Goal: Information Seeking & Learning: Learn about a topic

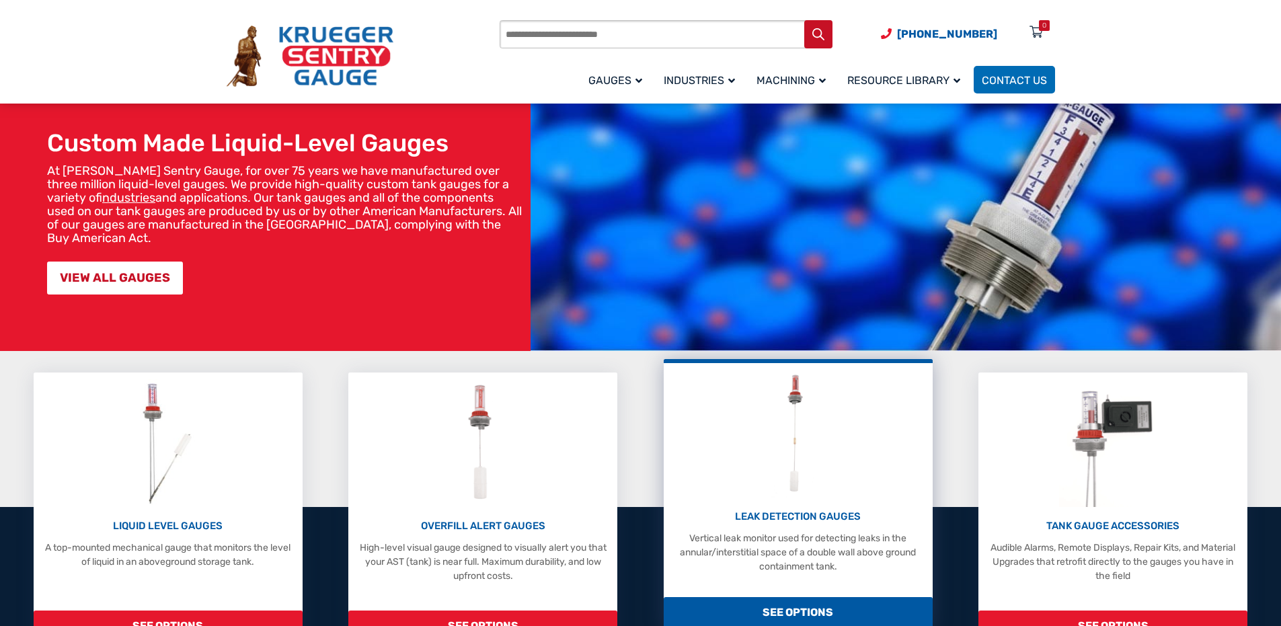
scroll to position [403, 0]
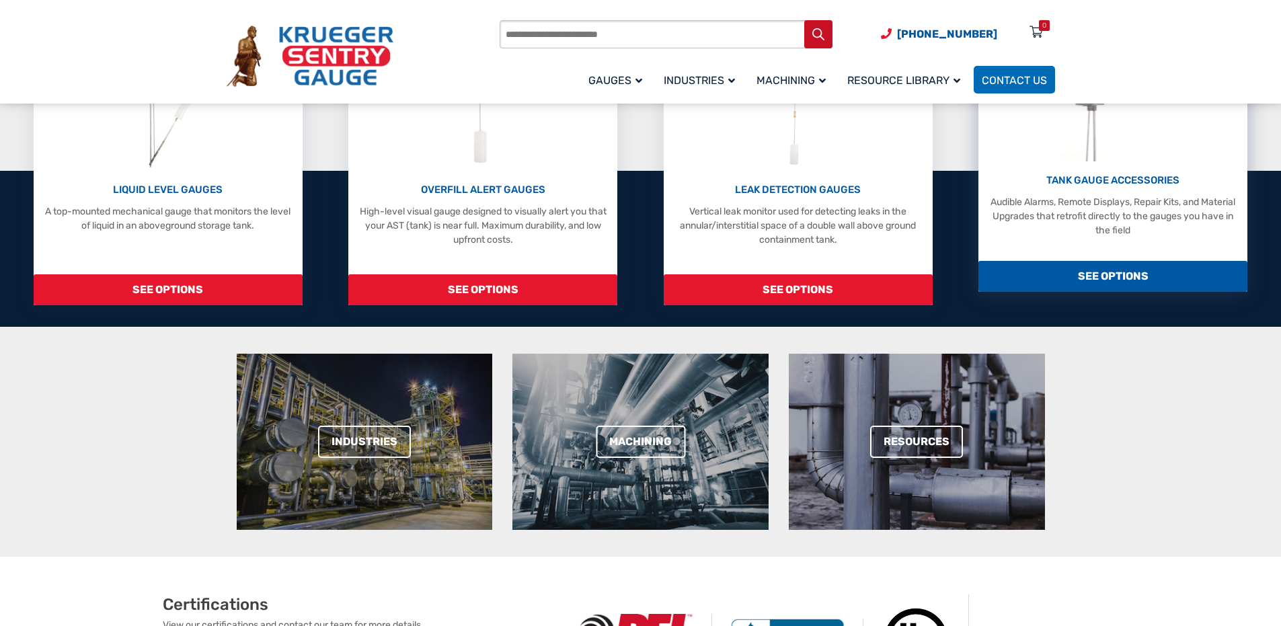
click at [1093, 270] on span "SEE OPTIONS" at bounding box center [1112, 276] width 269 height 31
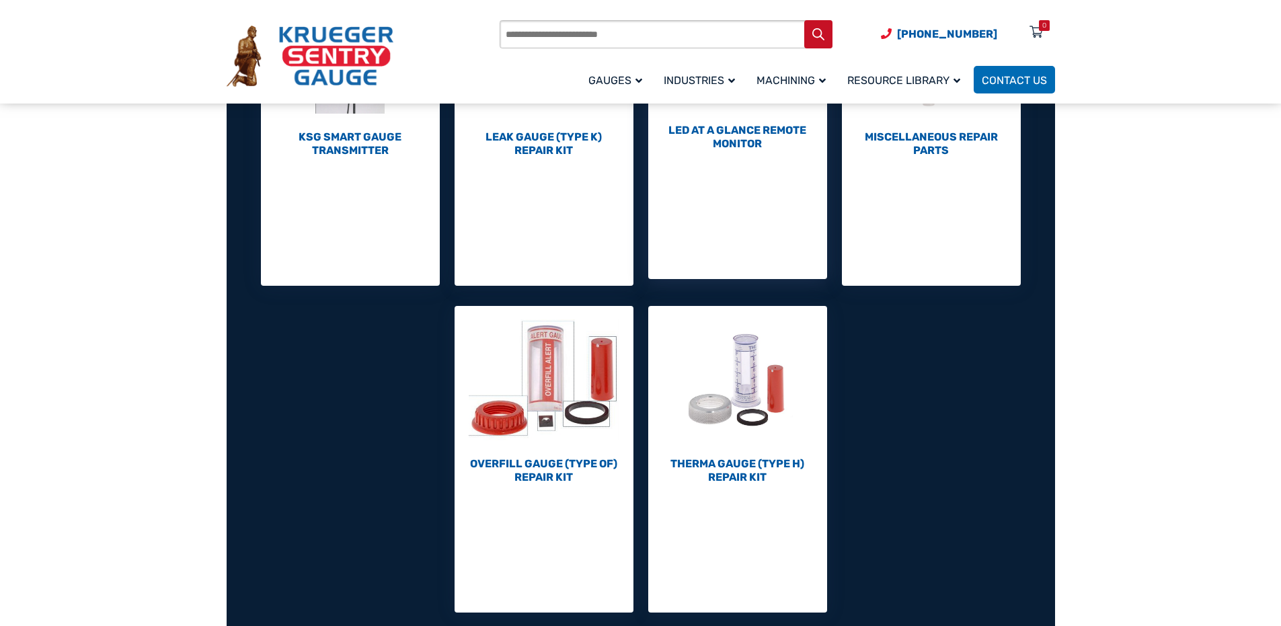
scroll to position [403, 0]
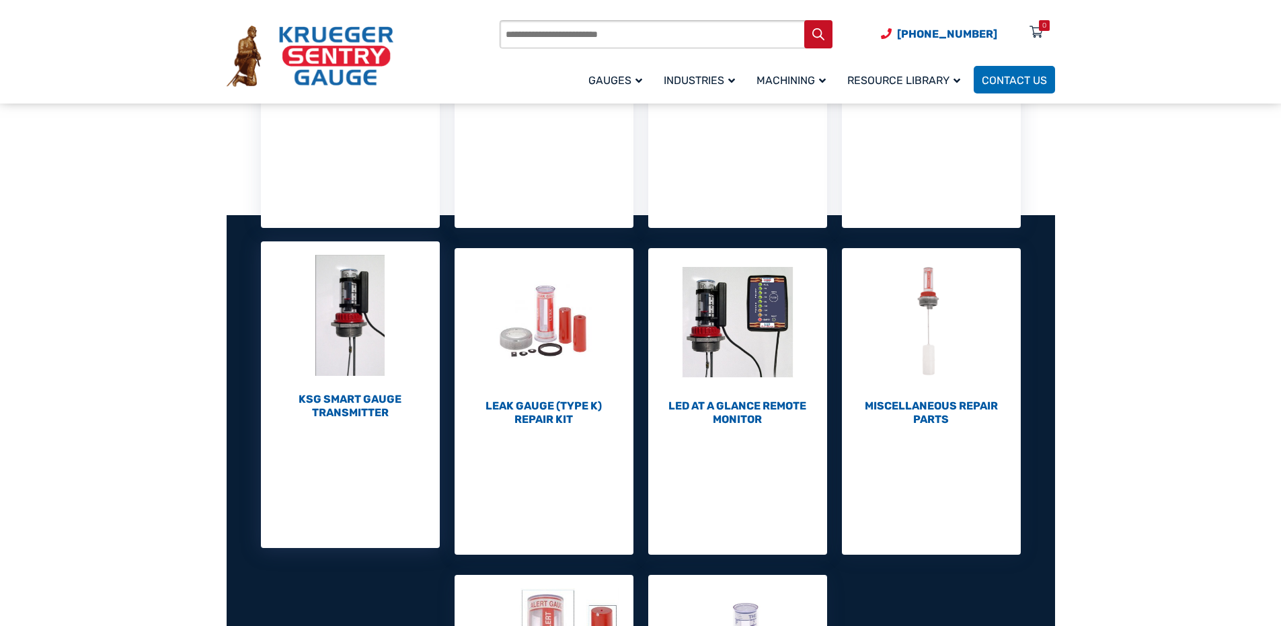
click at [383, 289] on img "Visit product category KSG Smart Gauge Transmitter" at bounding box center [350, 315] width 179 height 148
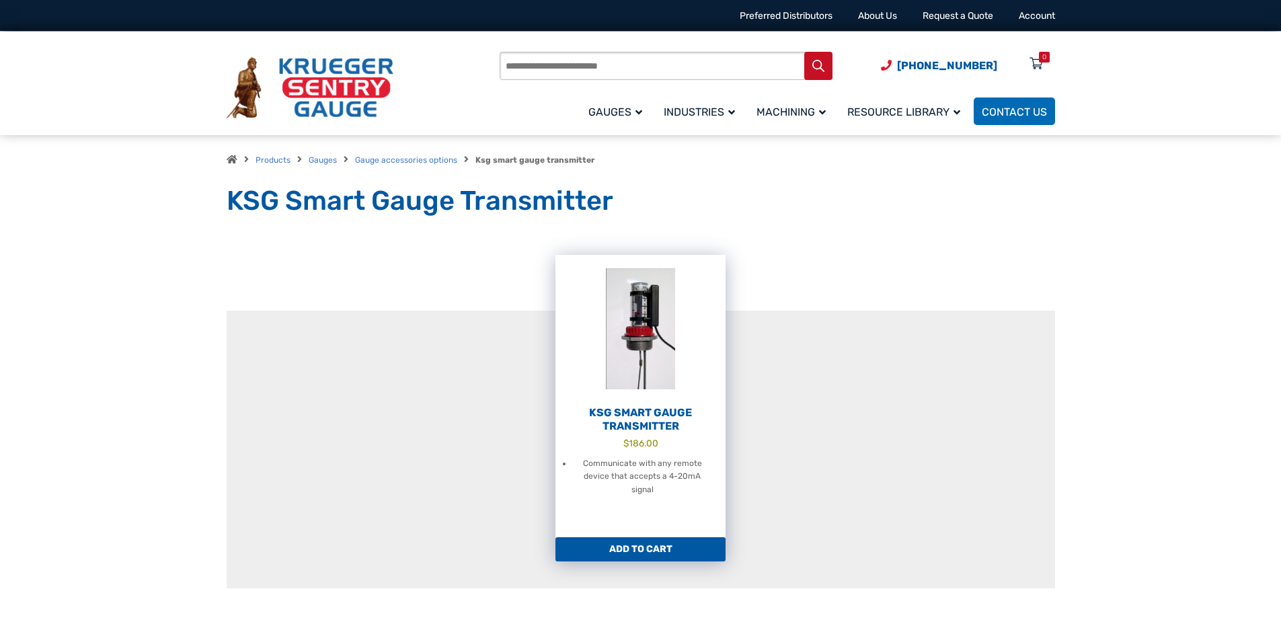
click at [639, 364] on img at bounding box center [640, 329] width 170 height 148
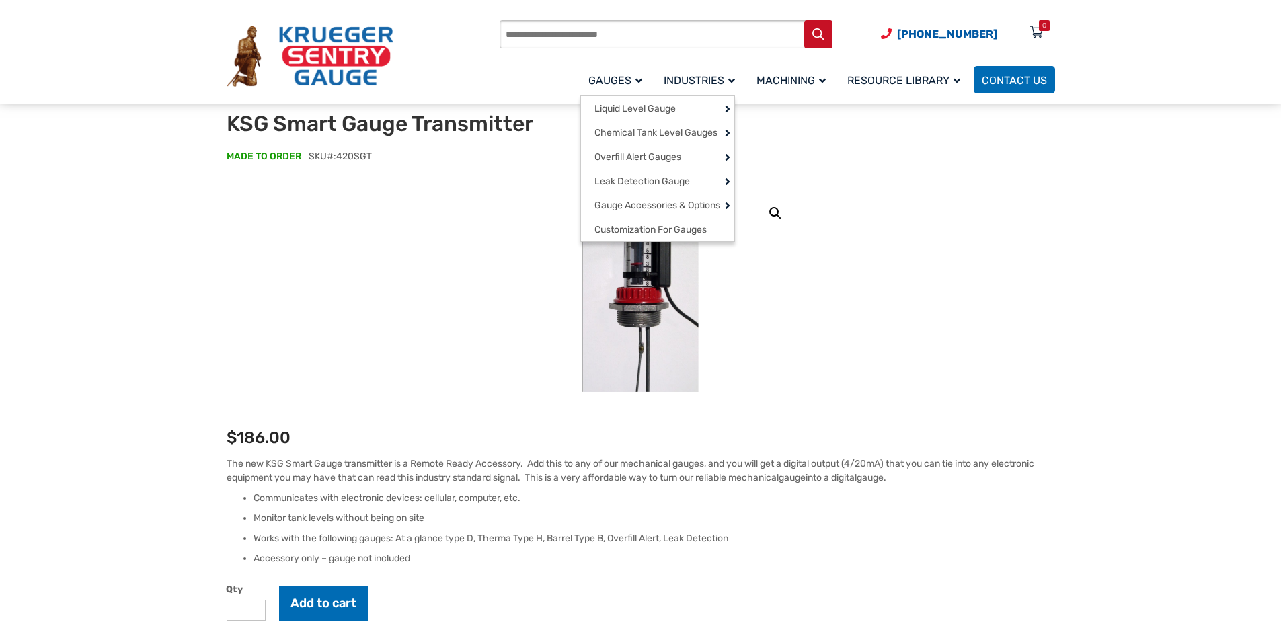
click at [606, 79] on span "Gauges" at bounding box center [615, 80] width 54 height 13
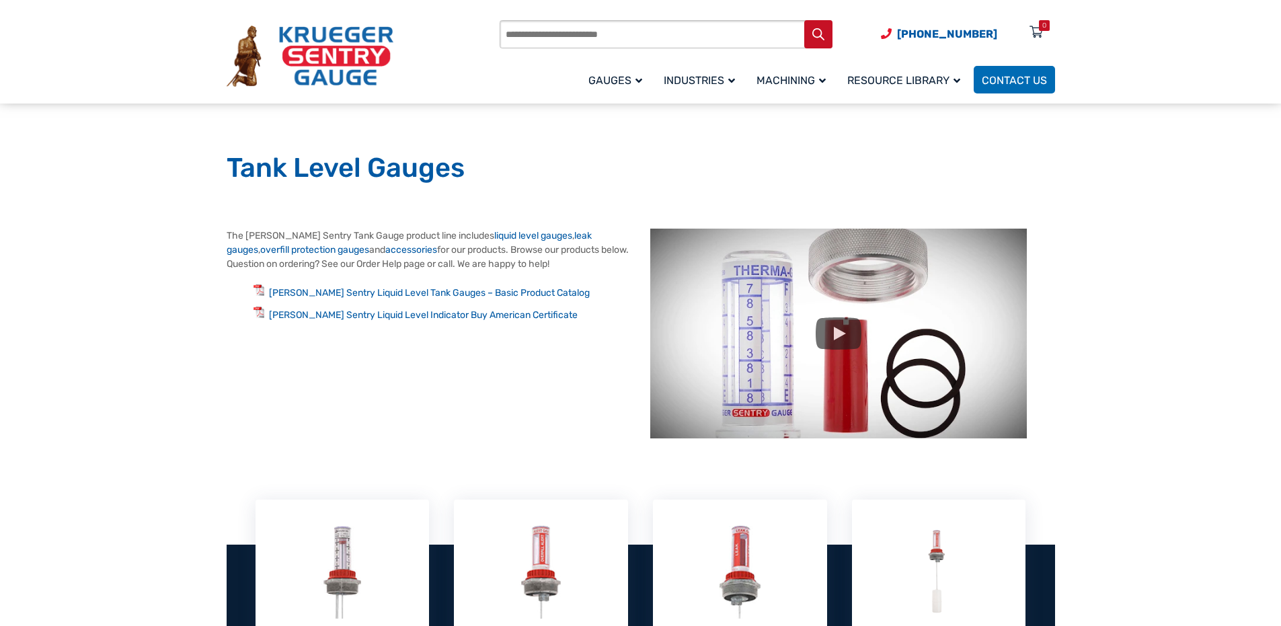
scroll to position [269, 0]
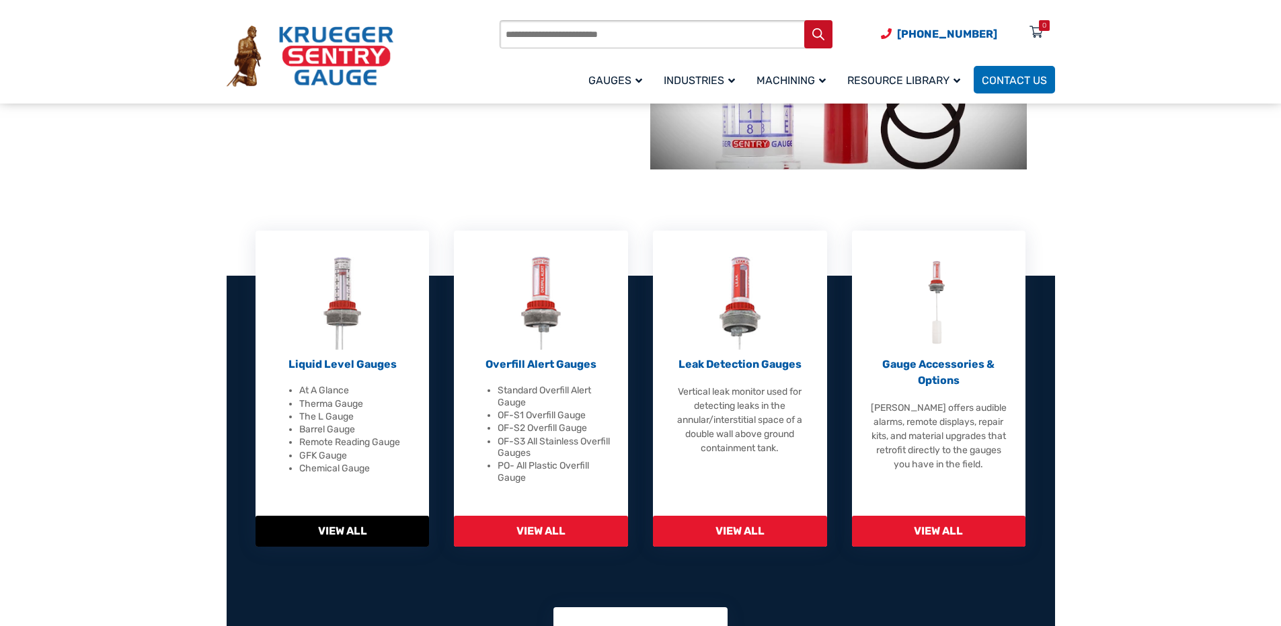
click at [375, 536] on span "View All" at bounding box center [342, 531] width 174 height 31
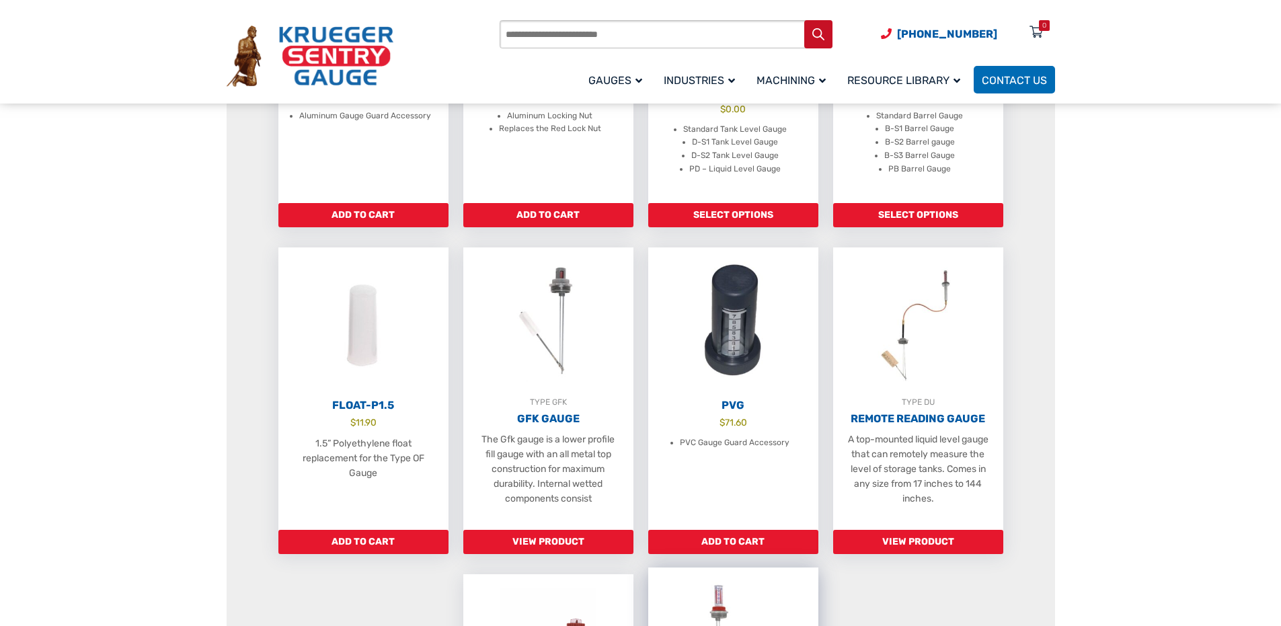
scroll to position [269, 0]
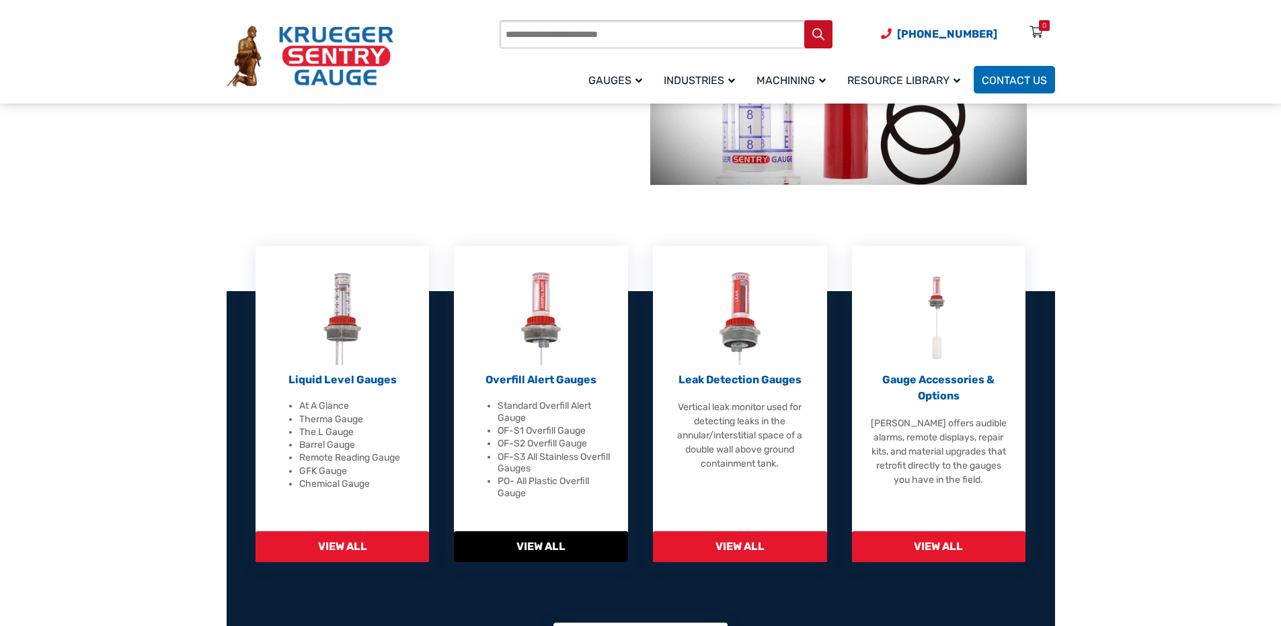
scroll to position [253, 0]
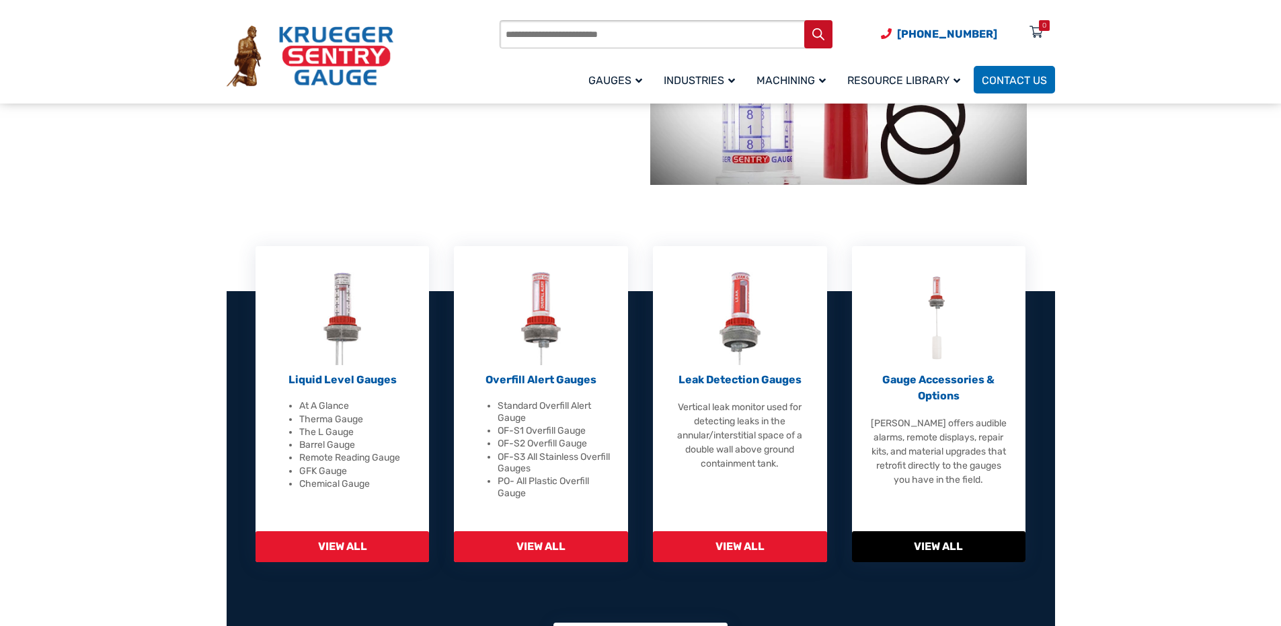
click at [965, 553] on span "View All" at bounding box center [939, 546] width 174 height 31
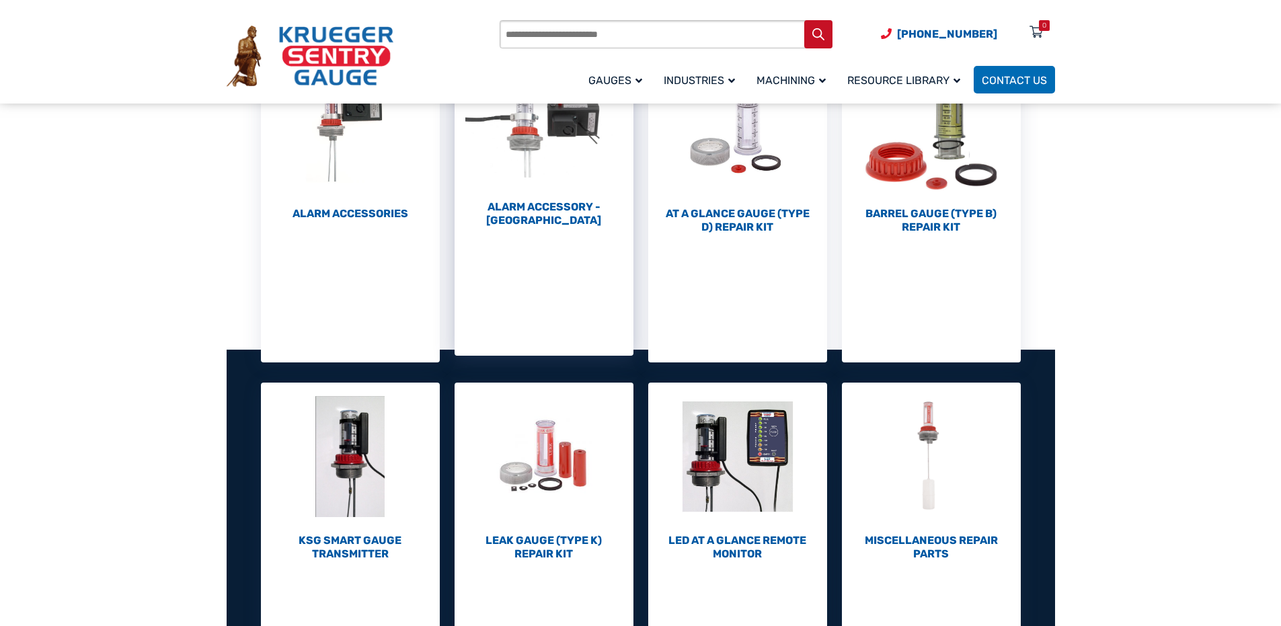
scroll to position [67, 0]
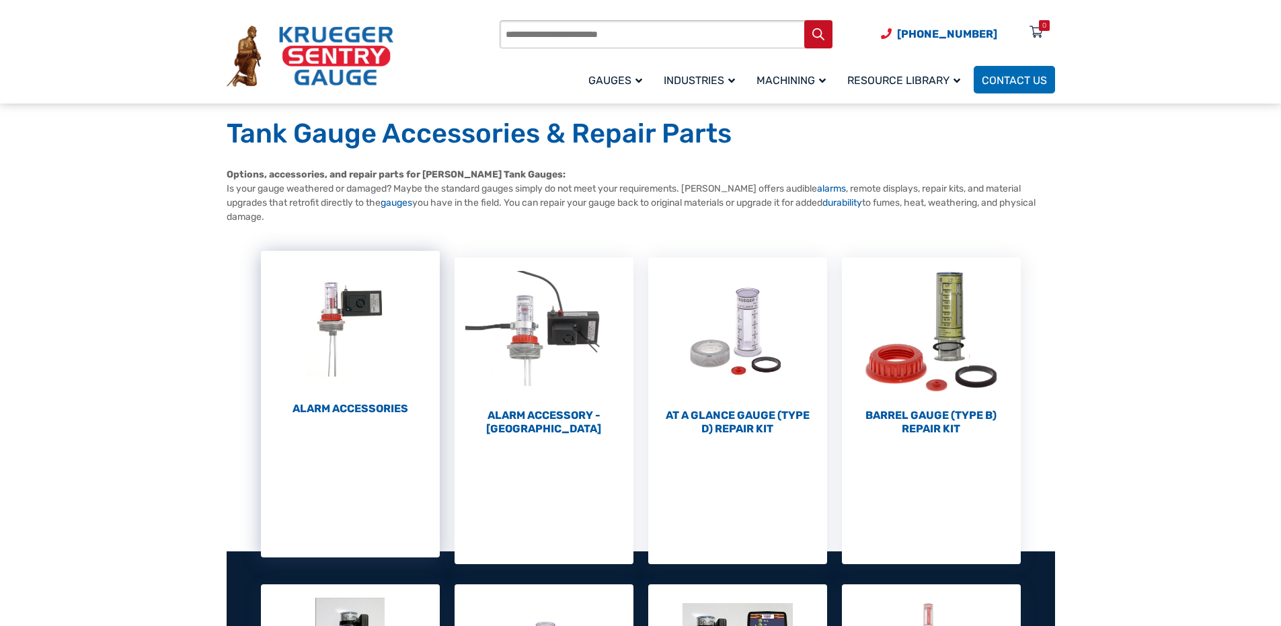
click at [380, 397] on img "Visit product category Alarm Accessories" at bounding box center [350, 325] width 179 height 148
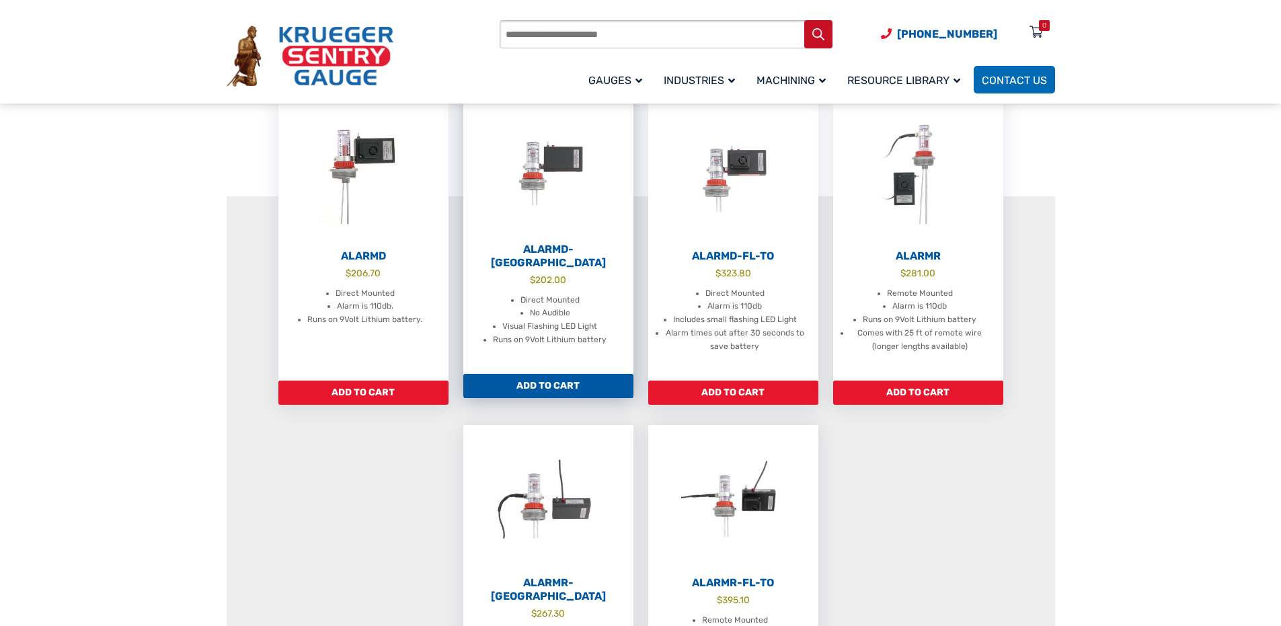
scroll to position [268, 0]
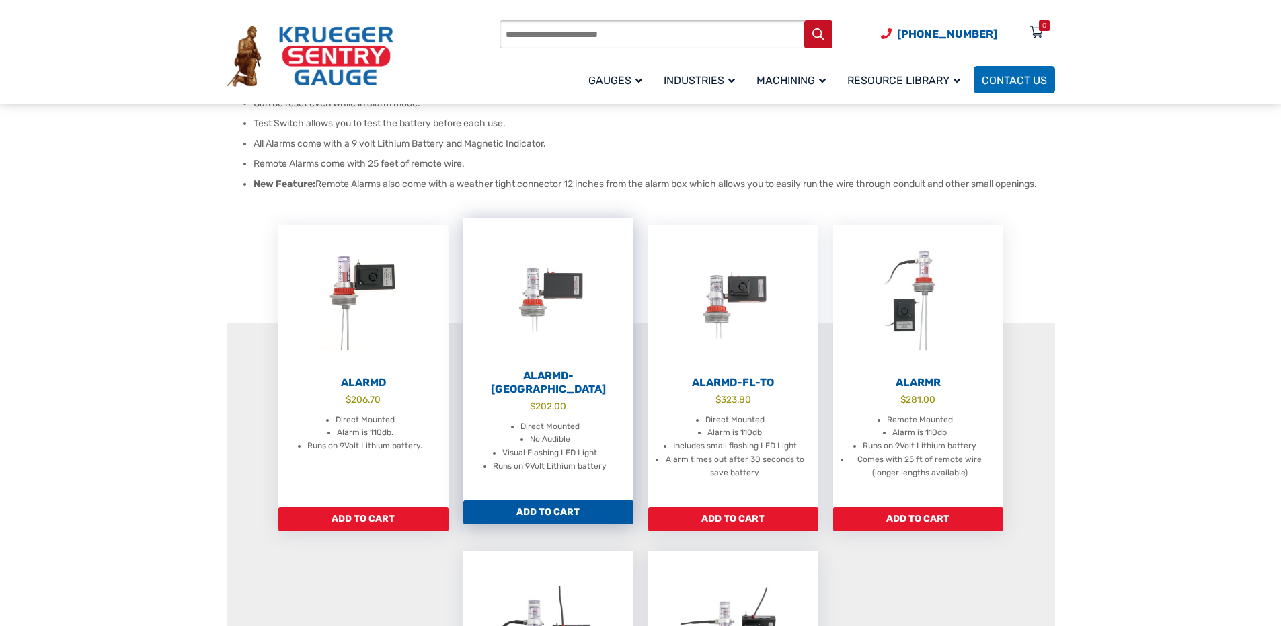
click at [526, 342] on img at bounding box center [548, 292] width 170 height 148
